Goal: Task Accomplishment & Management: Use online tool/utility

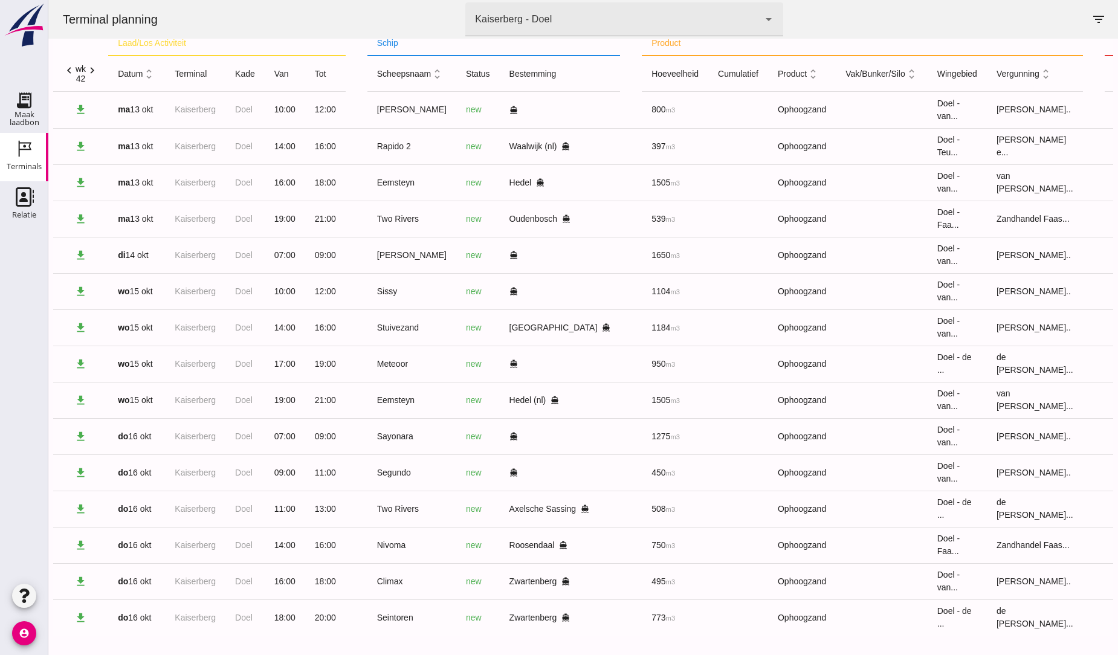
scroll to position [22, 0]
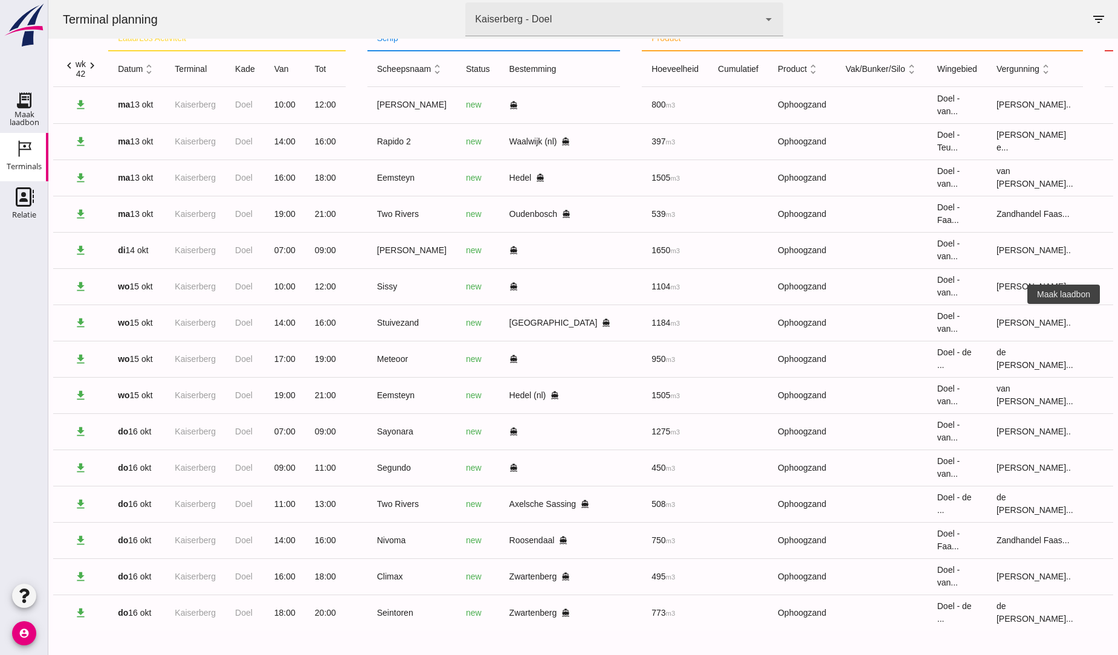
click at [1117, 327] on icon "receipt_long" at bounding box center [1126, 322] width 11 height 11
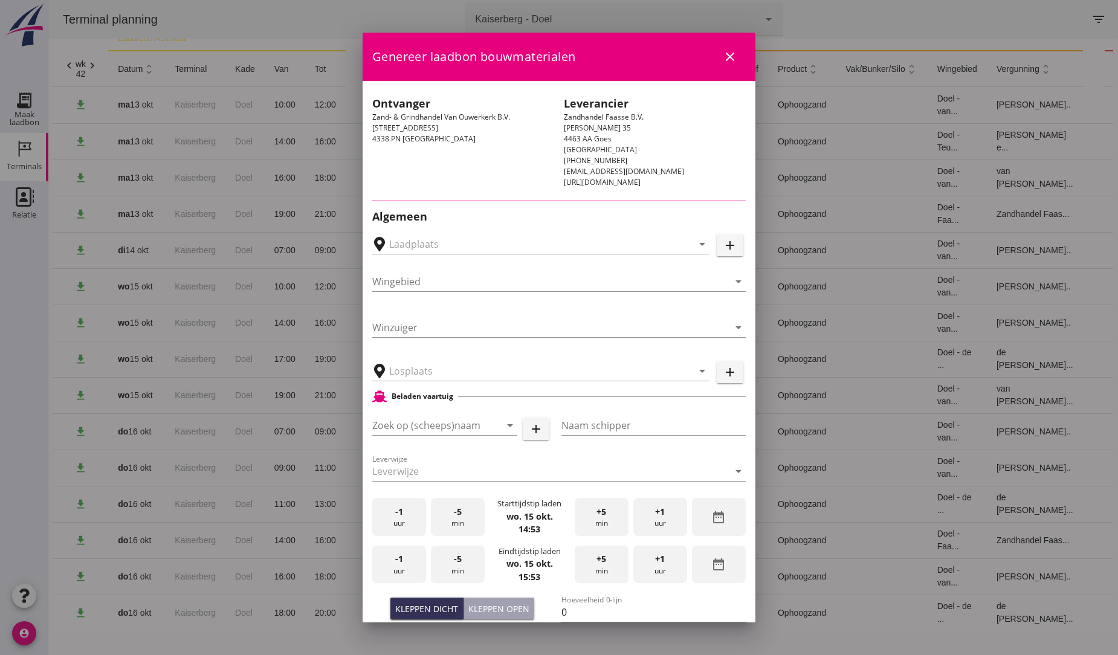
type input "Zand- & Grindhandel van Ouwerkerk B.V., [GEOGRAPHIC_DATA]"
type input "Stuivezand"
type input "[PERSON_NAME]"
type input "1184"
type input "Ophoogzand (6120)"
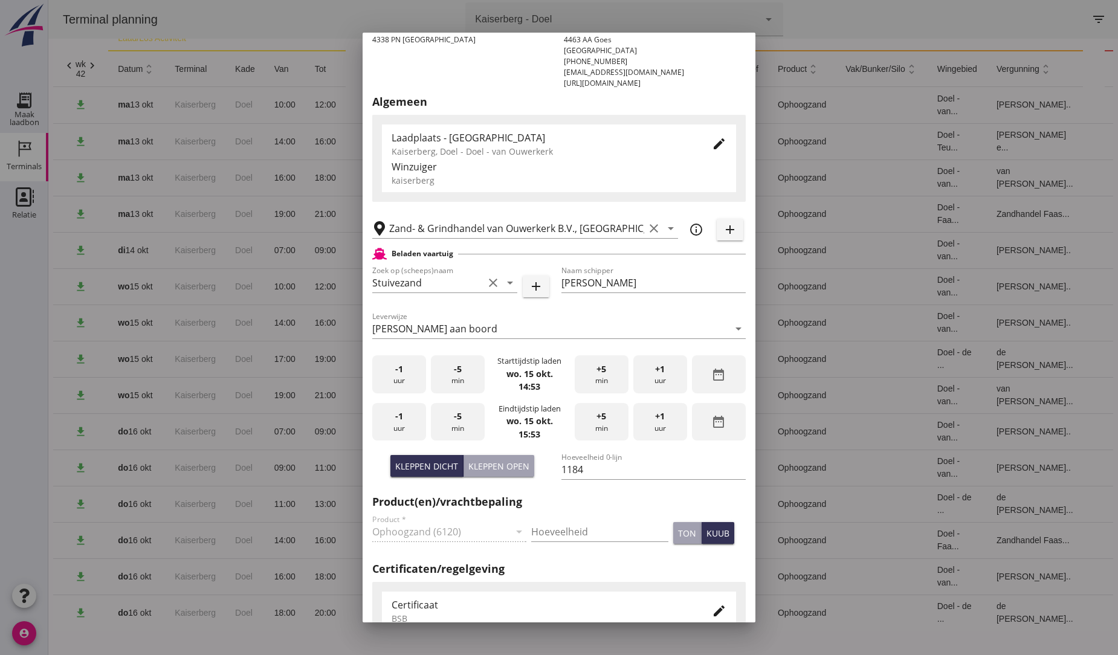
scroll to position [134, 0]
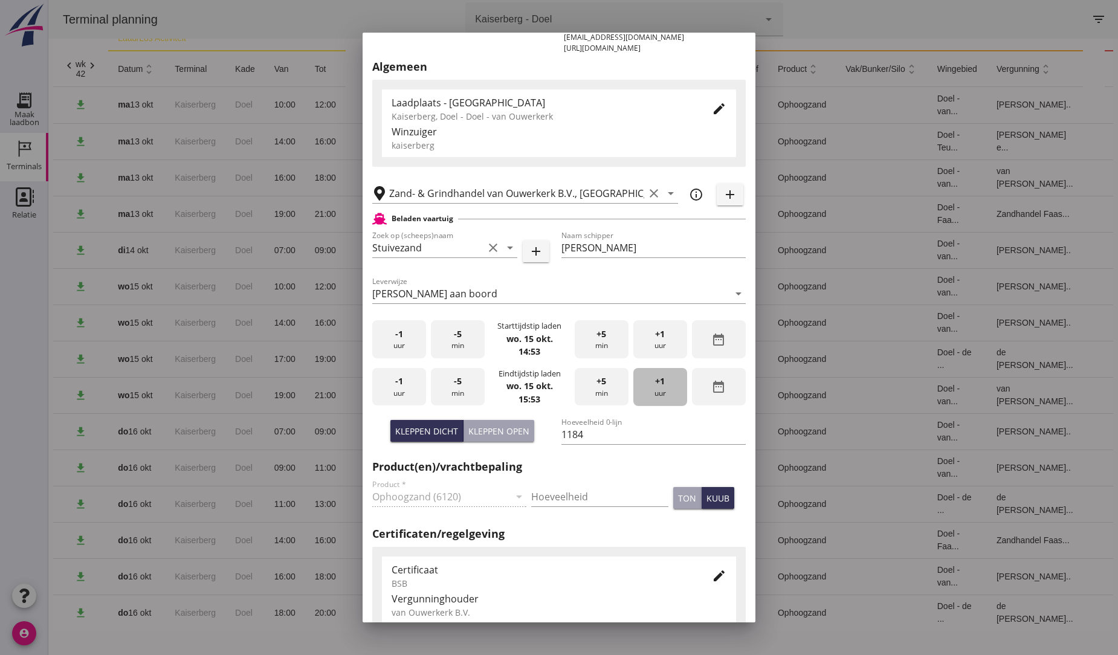
click at [655, 381] on span "+1" at bounding box center [660, 381] width 10 height 13
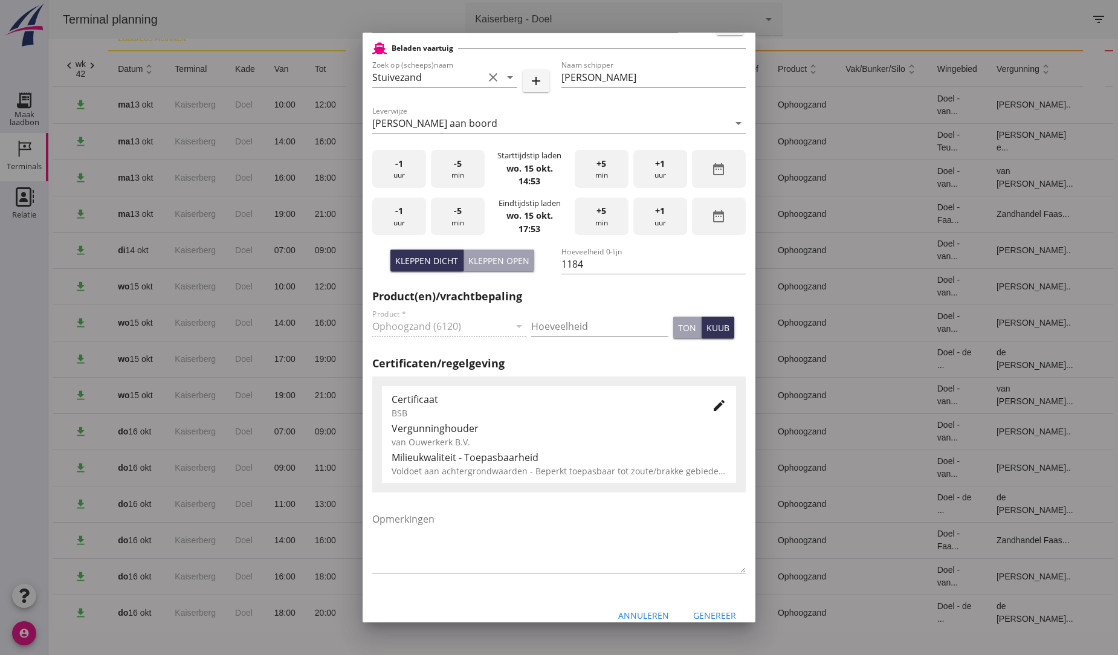
scroll to position [320, 0]
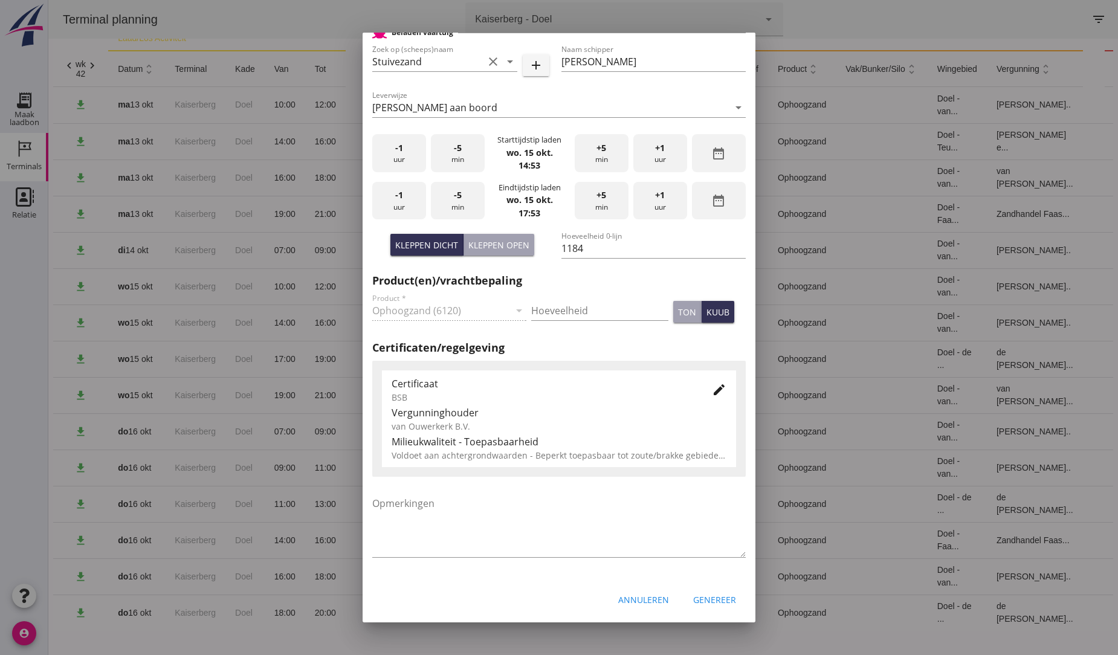
click at [707, 596] on div "Genereer" at bounding box center [714, 599] width 43 height 13
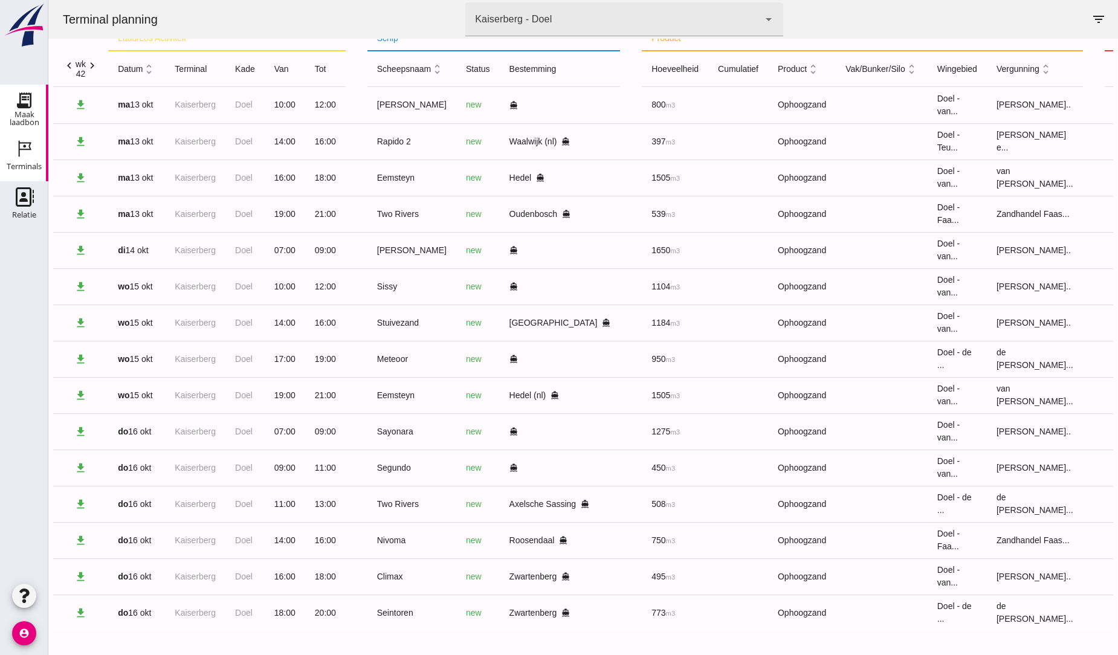
click at [22, 105] on use at bounding box center [23, 100] width 19 height 19
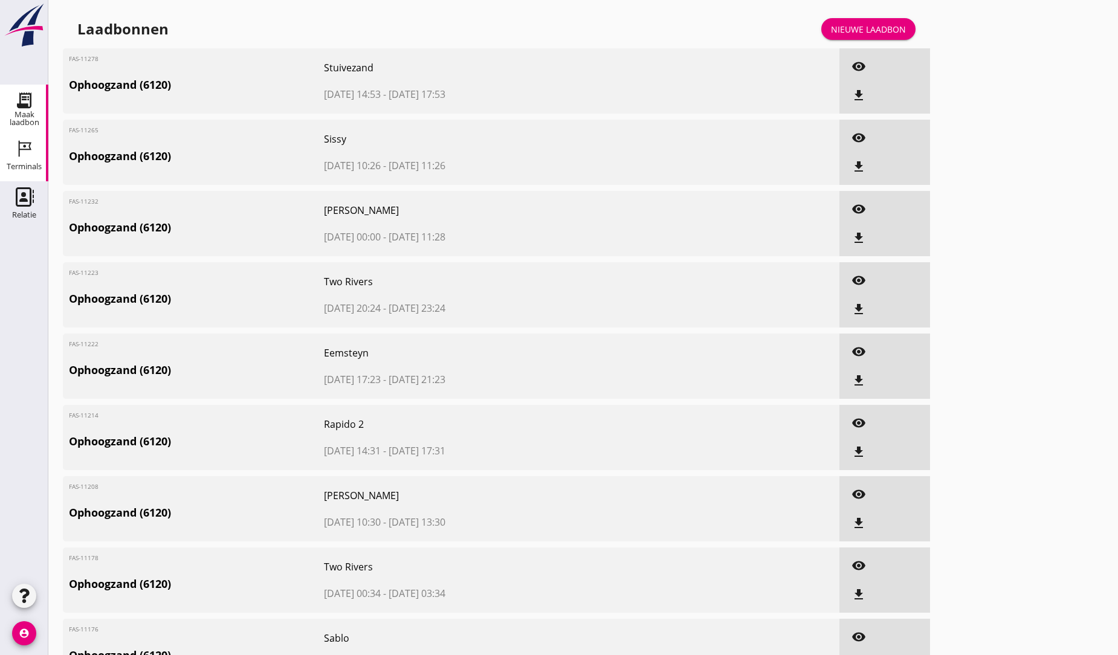
click at [24, 148] on icon "Terminals" at bounding box center [23, 148] width 19 height 19
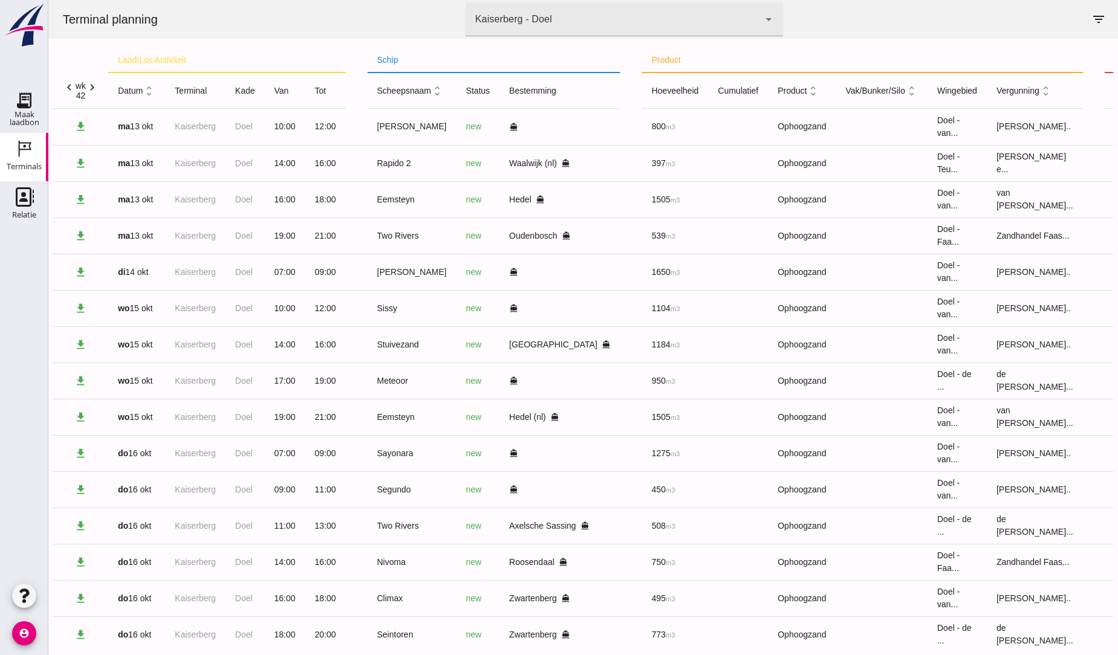
scroll to position [22, 0]
